Goal: Information Seeking & Learning: Learn about a topic

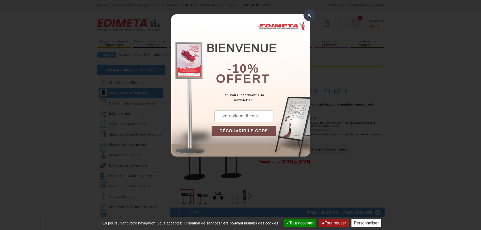
click at [309, 16] on div "×" at bounding box center [309, 15] width 12 height 12
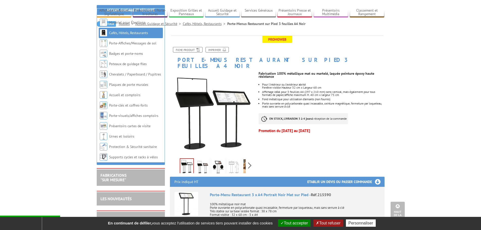
scroll to position [25, 0]
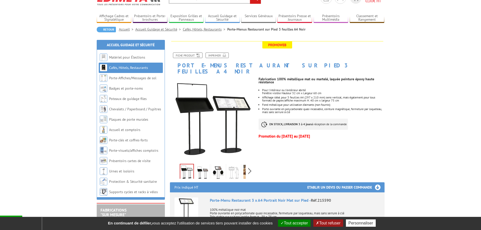
click at [205, 168] on img at bounding box center [202, 173] width 12 height 16
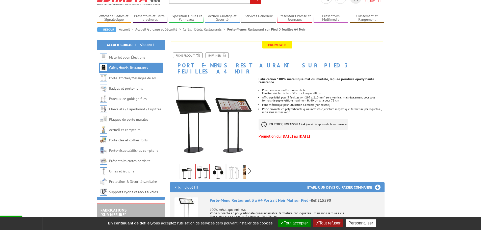
click at [221, 168] on img at bounding box center [218, 173] width 12 height 16
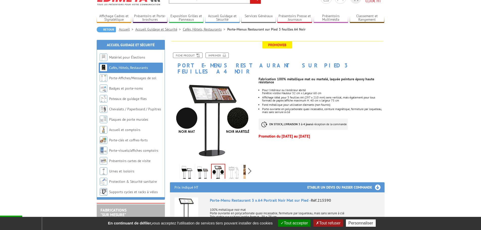
click at [232, 168] on img at bounding box center [234, 173] width 12 height 16
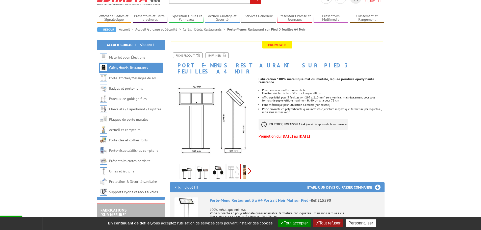
click at [249, 166] on div "Previous Next" at bounding box center [212, 171] width 85 height 18
click at [244, 166] on link at bounding box center [238, 173] width 14 height 18
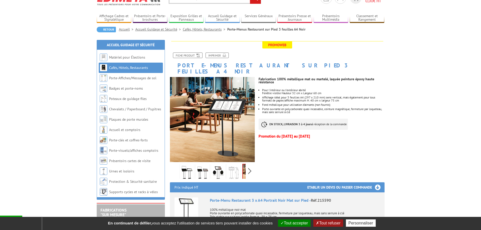
click at [173, 164] on div "Previous Next" at bounding box center [212, 171] width 85 height 18
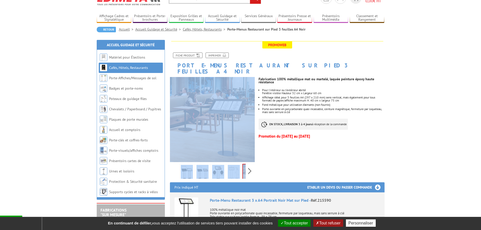
click at [173, 164] on div "Previous Next" at bounding box center [212, 171] width 85 height 18
click at [186, 167] on img at bounding box center [187, 173] width 12 height 16
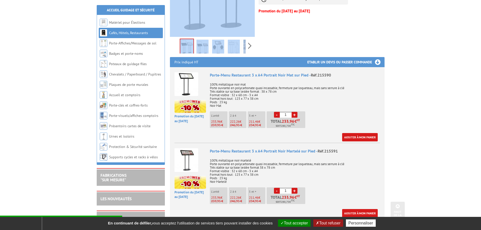
scroll to position [151, 0]
